Goal: Task Accomplishment & Management: Use online tool/utility

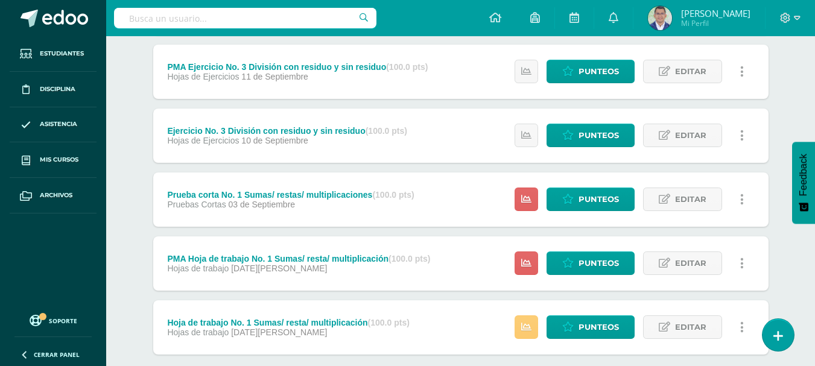
scroll to position [541, 0]
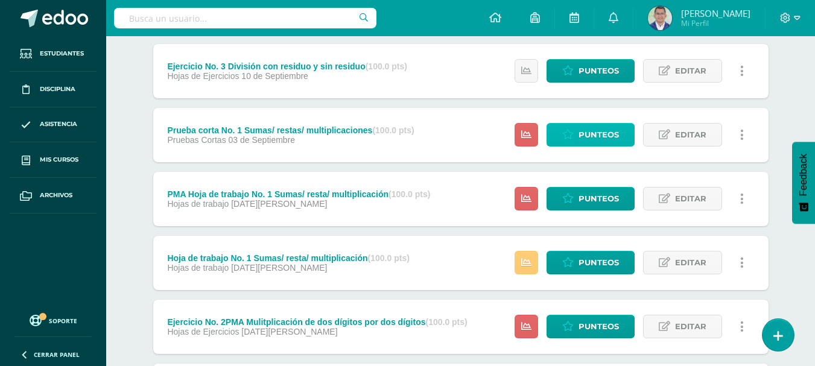
click at [602, 133] on span "Punteos" at bounding box center [599, 135] width 40 height 22
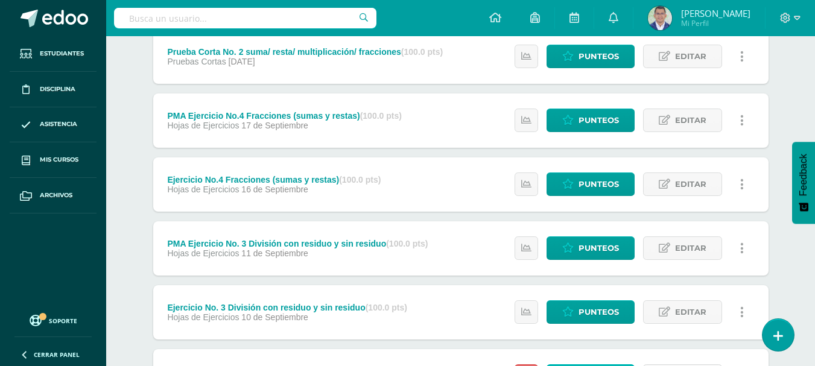
scroll to position [0, 0]
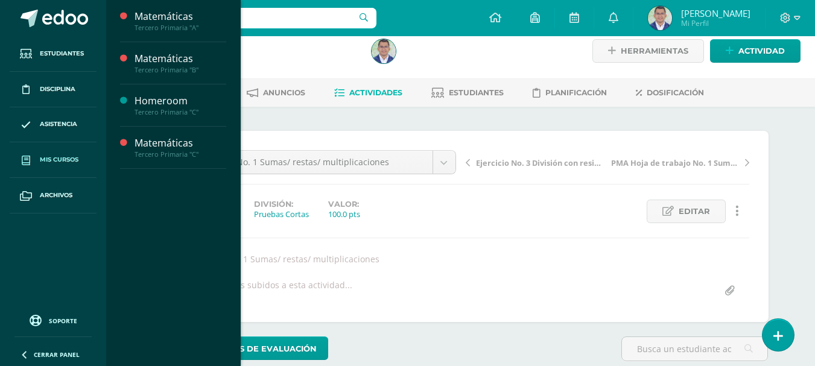
scroll to position [13, 0]
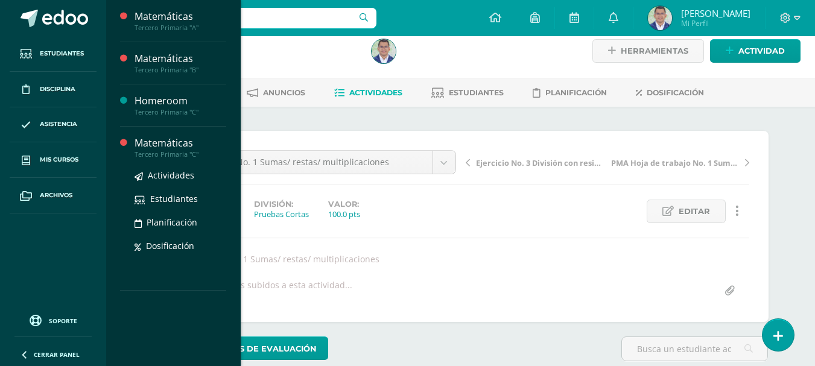
click at [193, 145] on div "Matemáticas" at bounding box center [181, 143] width 92 height 14
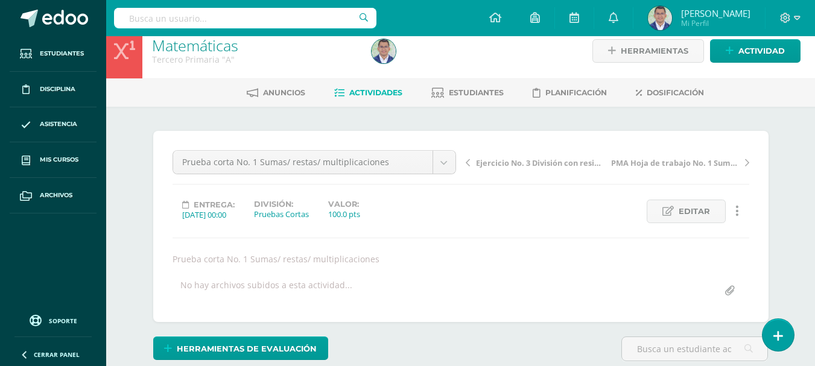
scroll to position [0, 0]
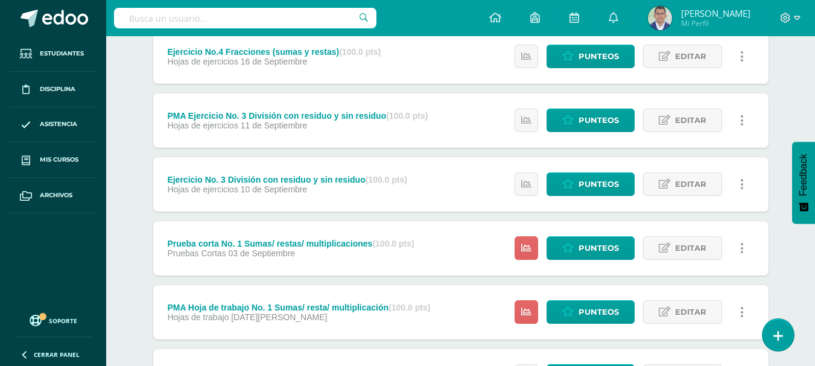
scroll to position [483, 0]
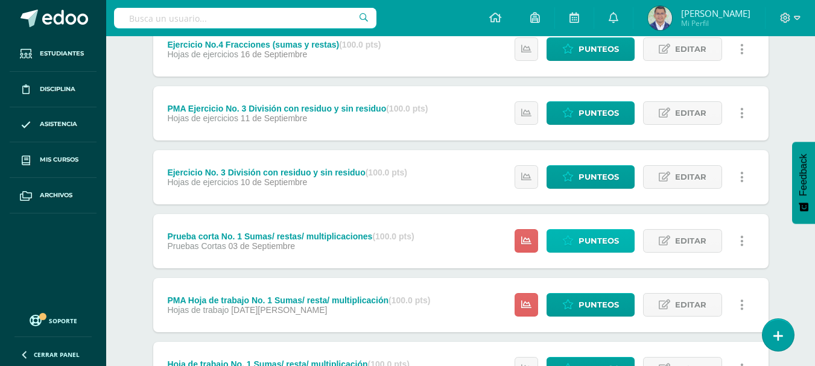
click at [585, 241] on span "Punteos" at bounding box center [599, 241] width 40 height 22
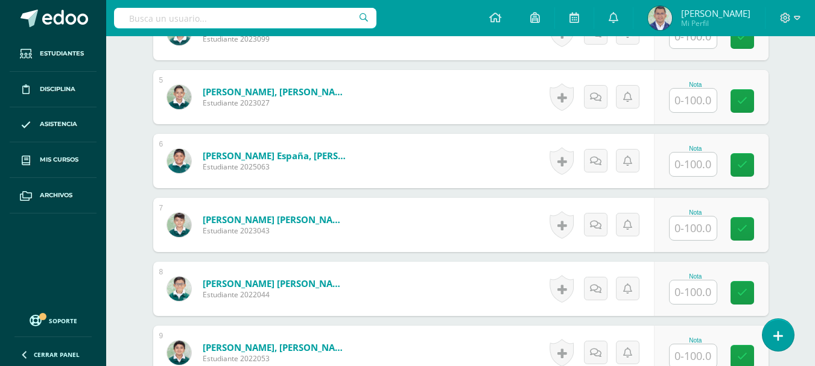
scroll to position [616, 0]
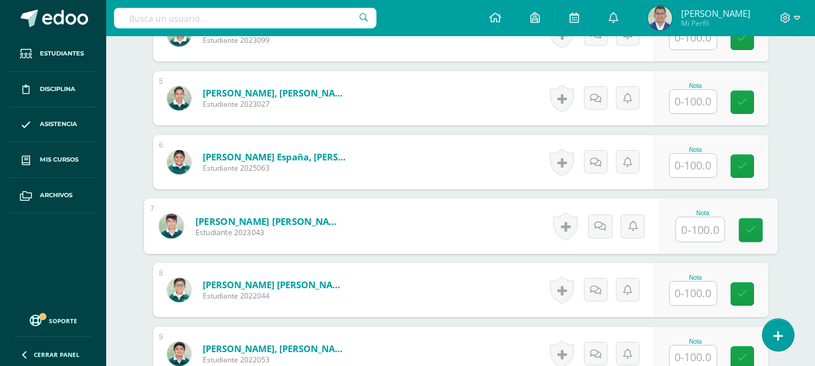
click at [681, 229] on input "text" at bounding box center [700, 230] width 48 height 24
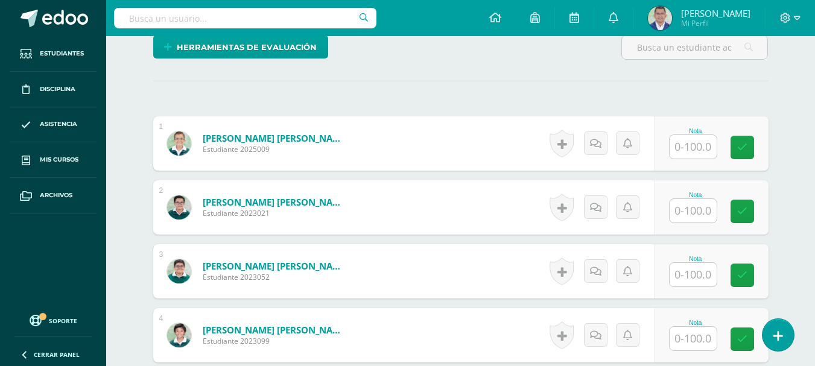
scroll to position [314, 0]
type input "78"
click at [690, 211] on input "text" at bounding box center [693, 212] width 47 height 24
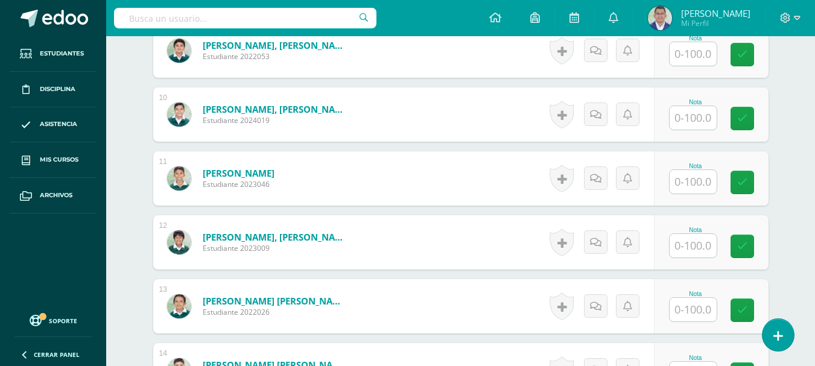
scroll to position [978, 0]
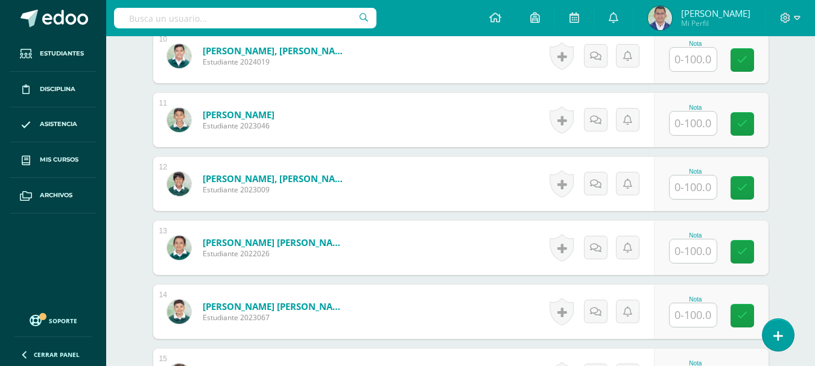
type input "87"
click at [688, 130] on input "text" at bounding box center [693, 124] width 47 height 24
type input "75"
click at [686, 249] on input "text" at bounding box center [700, 252] width 48 height 24
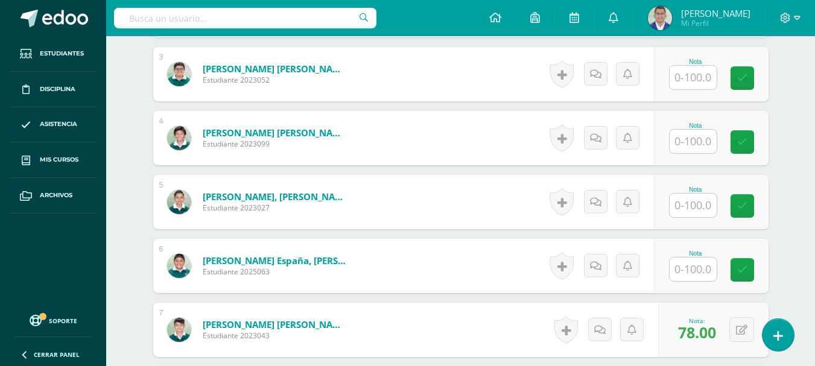
scroll to position [495, 0]
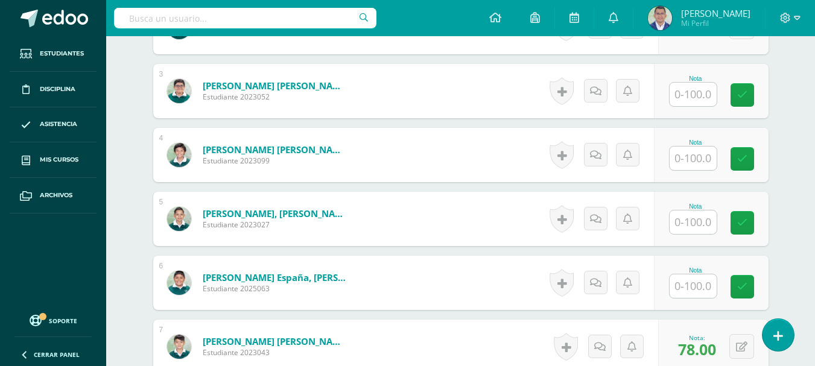
type input "93"
click at [705, 98] on input "text" at bounding box center [693, 95] width 47 height 24
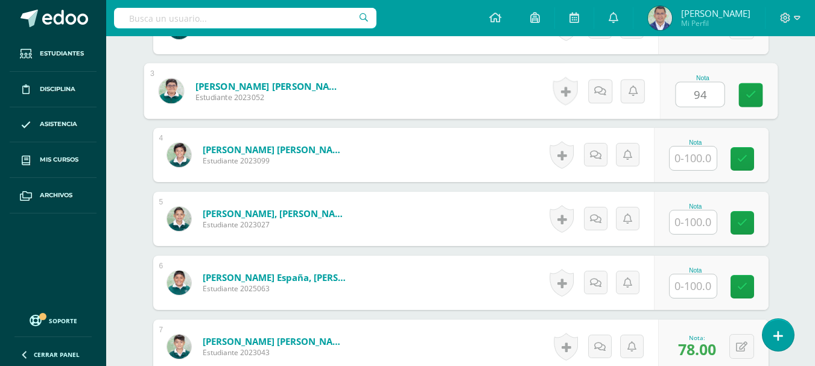
type input "94"
click at [699, 161] on input "text" at bounding box center [693, 159] width 47 height 24
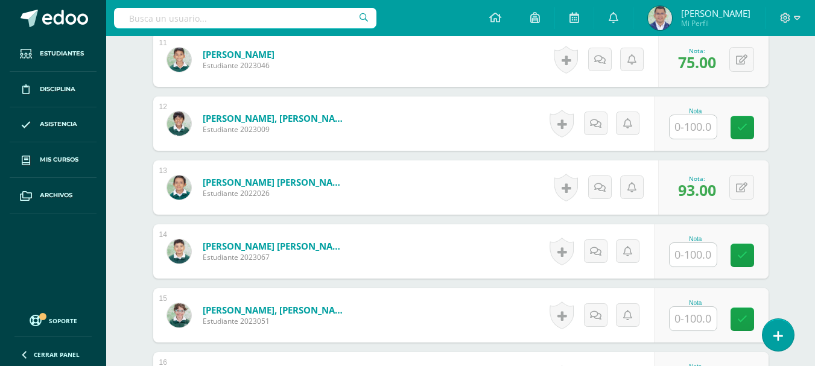
scroll to position [1217, 0]
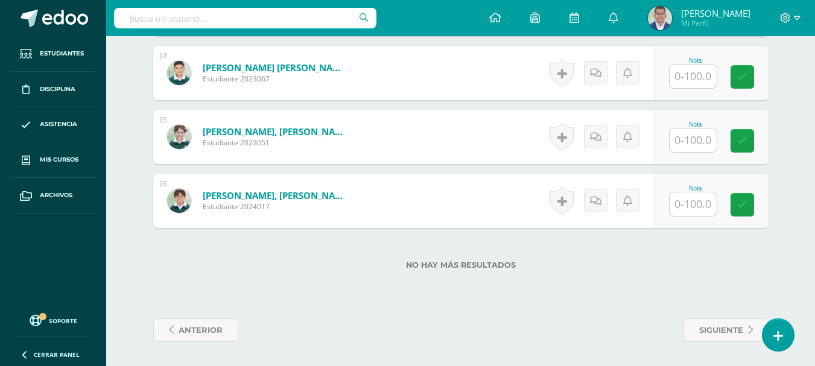
type input "93"
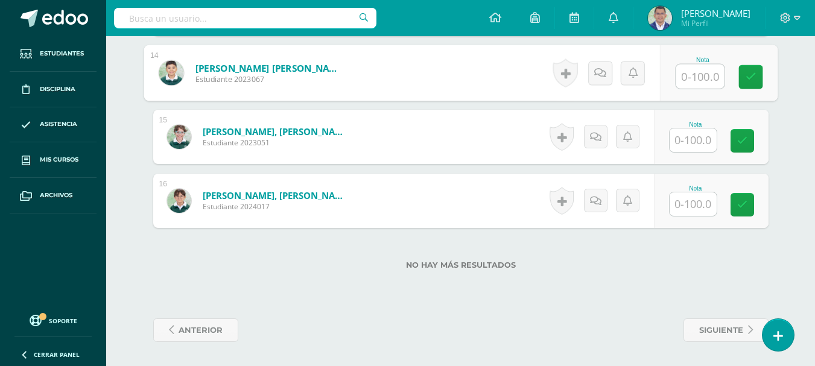
click at [690, 80] on input "text" at bounding box center [700, 77] width 48 height 24
type input "88"
click at [690, 146] on input "text" at bounding box center [693, 141] width 47 height 24
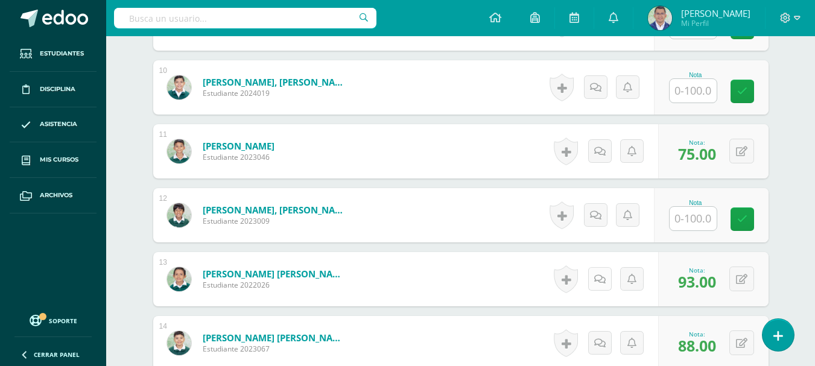
scroll to position [855, 0]
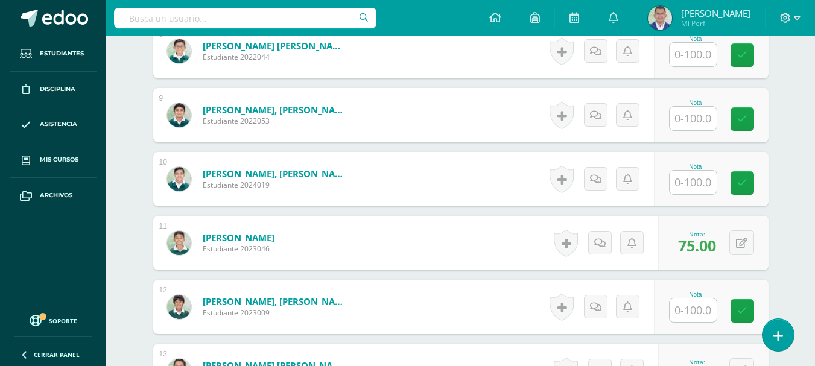
type input "100"
click at [695, 123] on input "text" at bounding box center [693, 119] width 47 height 24
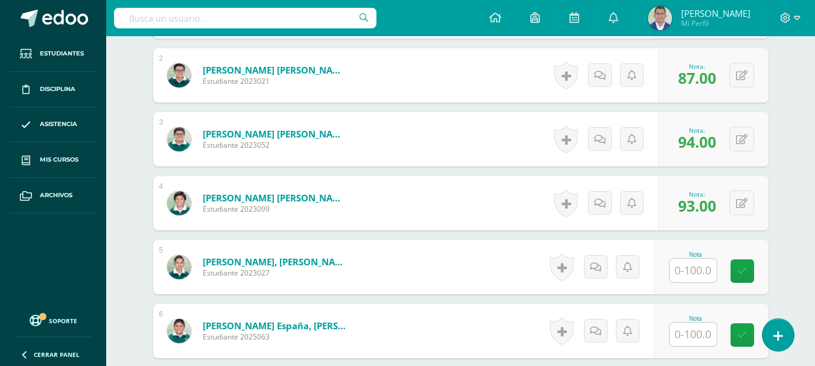
scroll to position [372, 0]
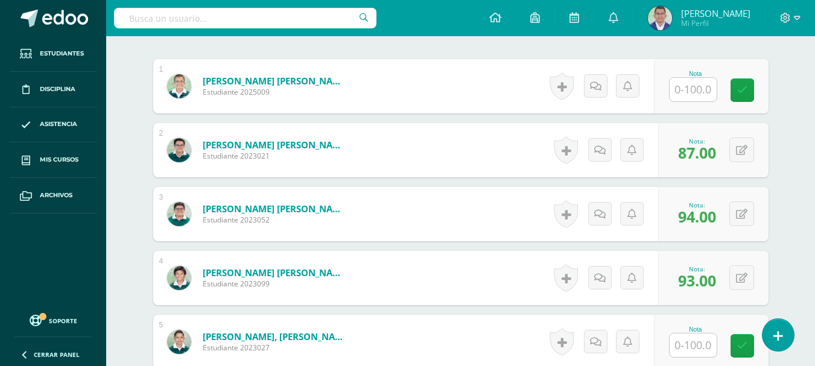
type input "91"
click at [695, 98] on input "text" at bounding box center [693, 90] width 47 height 24
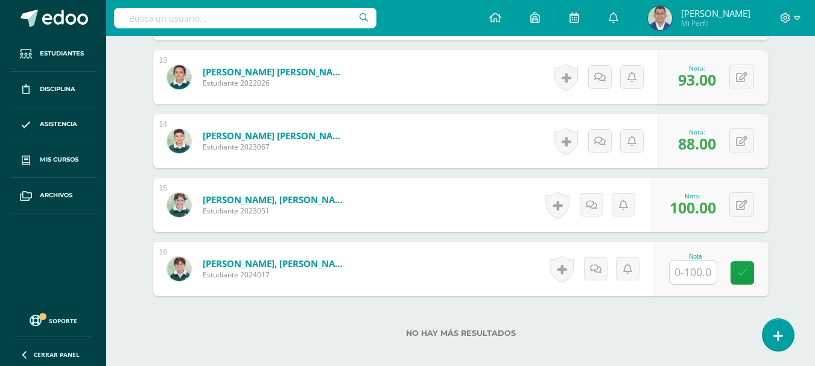
scroll to position [1096, 0]
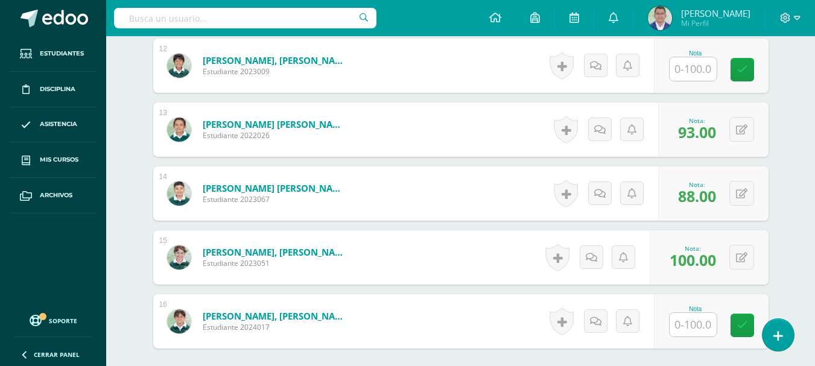
type input "97"
click at [697, 78] on input "text" at bounding box center [693, 69] width 47 height 24
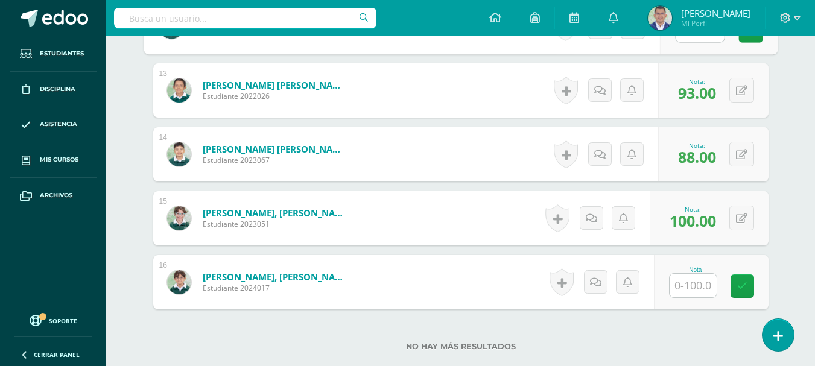
scroll to position [1156, 0]
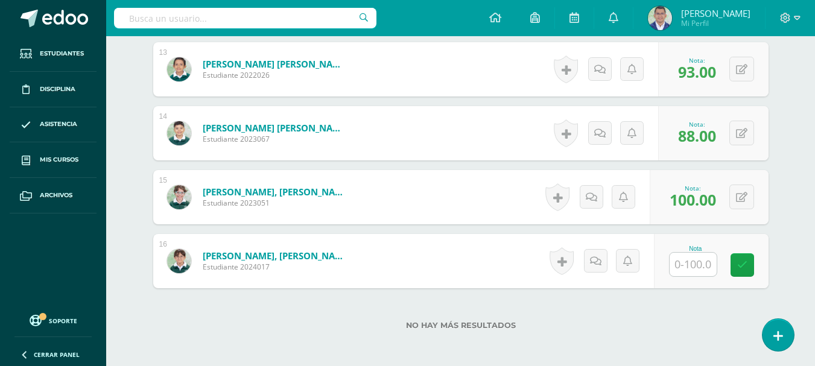
type input "82"
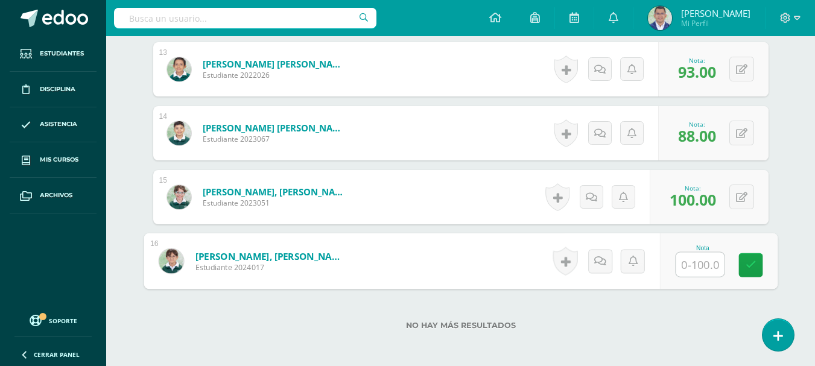
click at [684, 266] on input "text" at bounding box center [700, 265] width 48 height 24
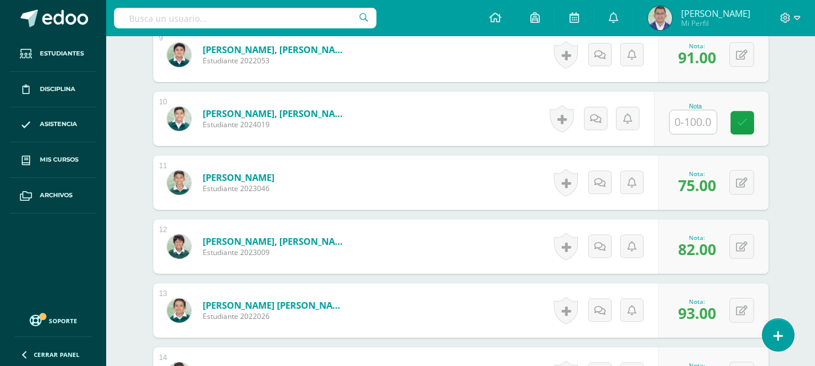
scroll to position [794, 0]
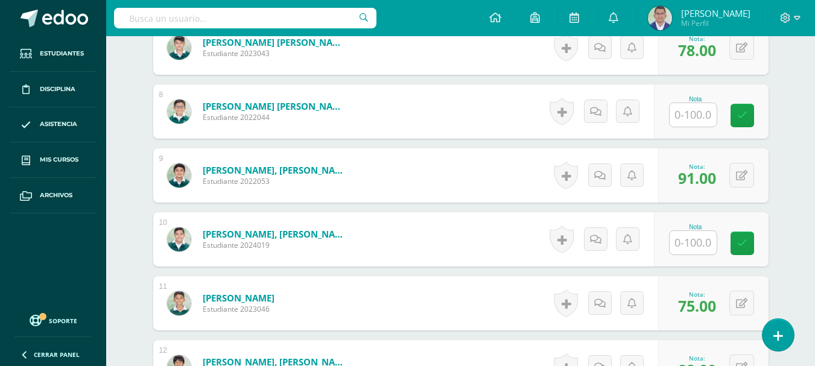
type input "74"
click at [702, 251] on input "text" at bounding box center [693, 243] width 47 height 24
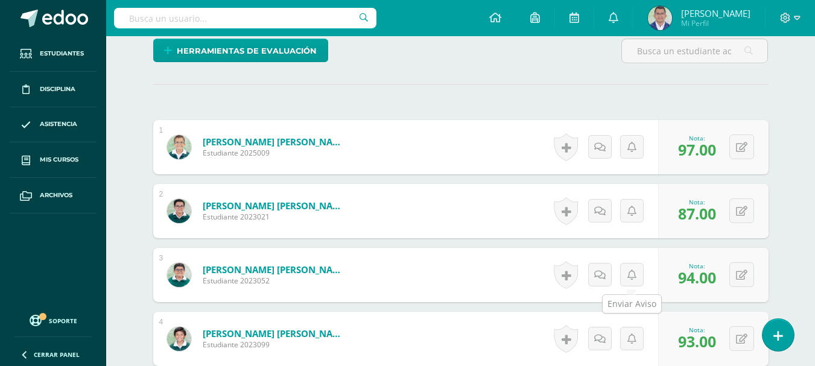
scroll to position [492, 0]
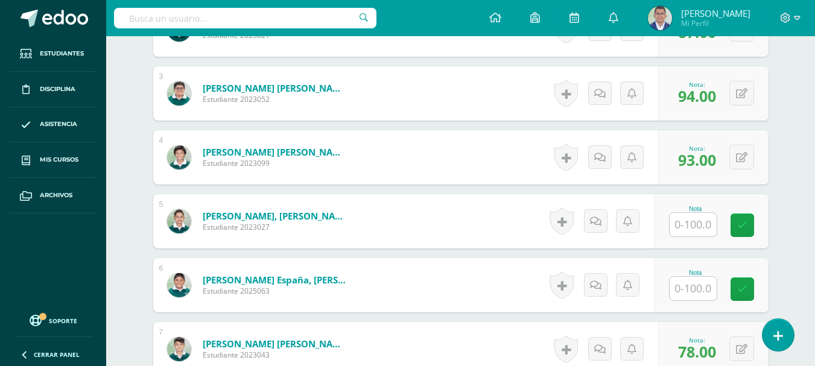
type input "92"
click at [695, 230] on input "text" at bounding box center [700, 225] width 48 height 24
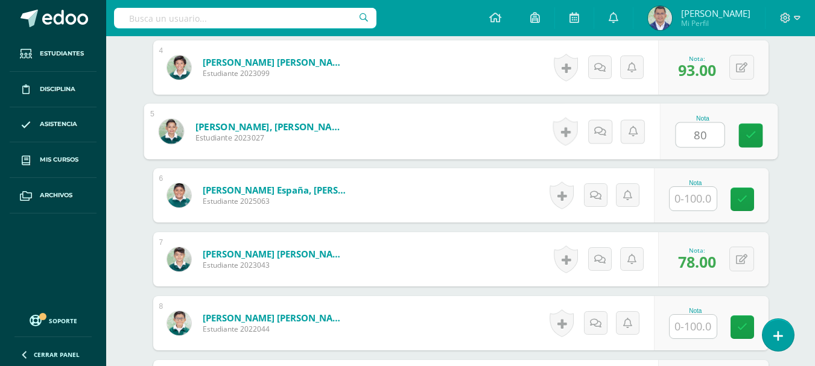
scroll to position [734, 0]
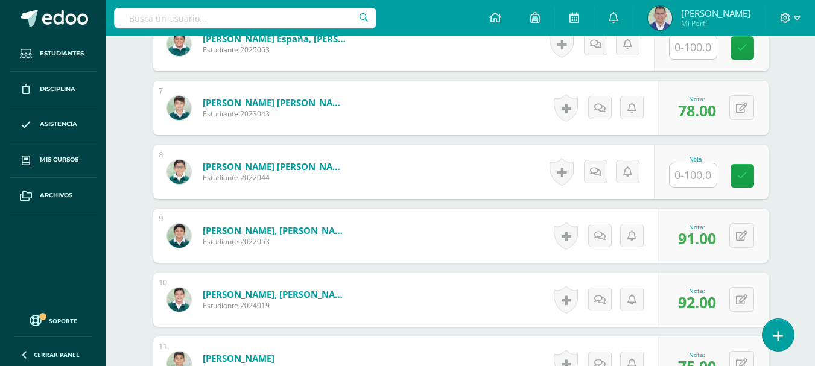
type input "80"
click at [712, 179] on input "text" at bounding box center [693, 176] width 47 height 24
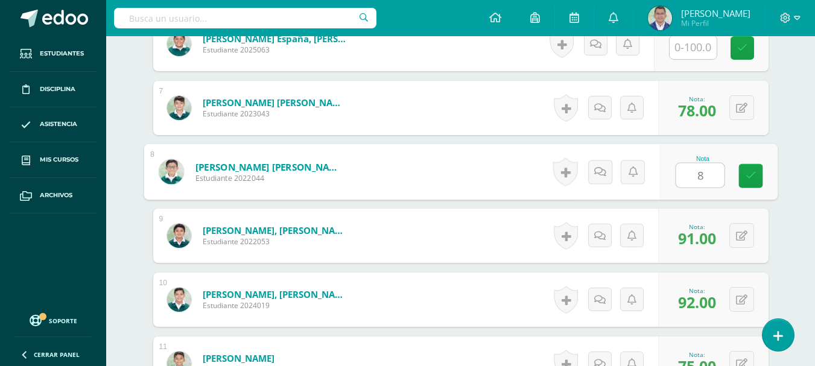
type input "87"
click at [753, 173] on icon at bounding box center [750, 176] width 11 height 10
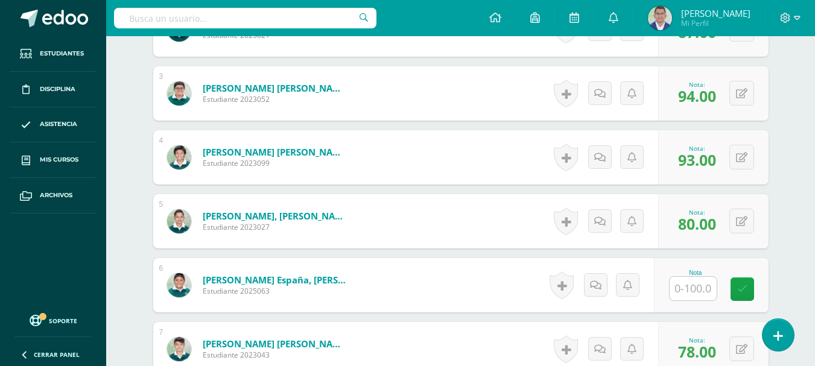
scroll to position [191, 0]
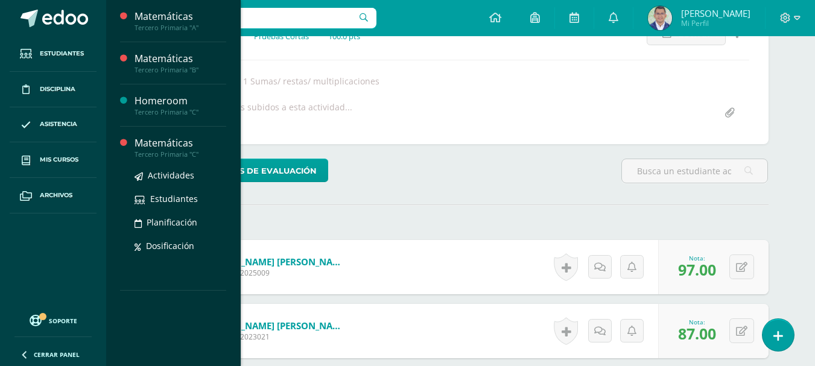
click at [167, 150] on div "Tercero Primaria "C"" at bounding box center [181, 154] width 92 height 8
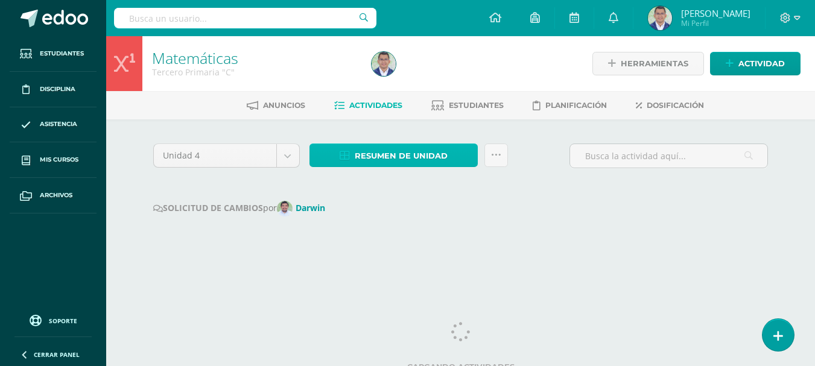
click at [394, 153] on span "Resumen de unidad" at bounding box center [401, 156] width 93 height 22
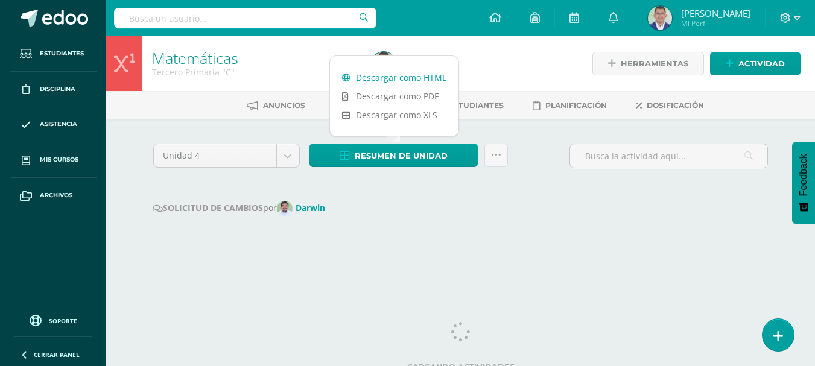
click at [400, 74] on link "Descargar como HTML" at bounding box center [394, 77] width 129 height 19
